Goal: Navigation & Orientation: Find specific page/section

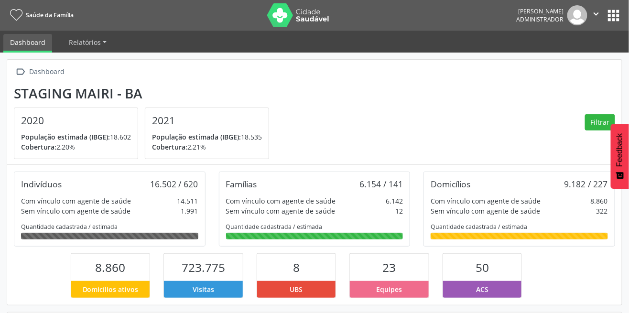
scroll to position [157, 205]
click at [308, 25] on img at bounding box center [298, 15] width 62 height 24
